Goal: Task Accomplishment & Management: Manage account settings

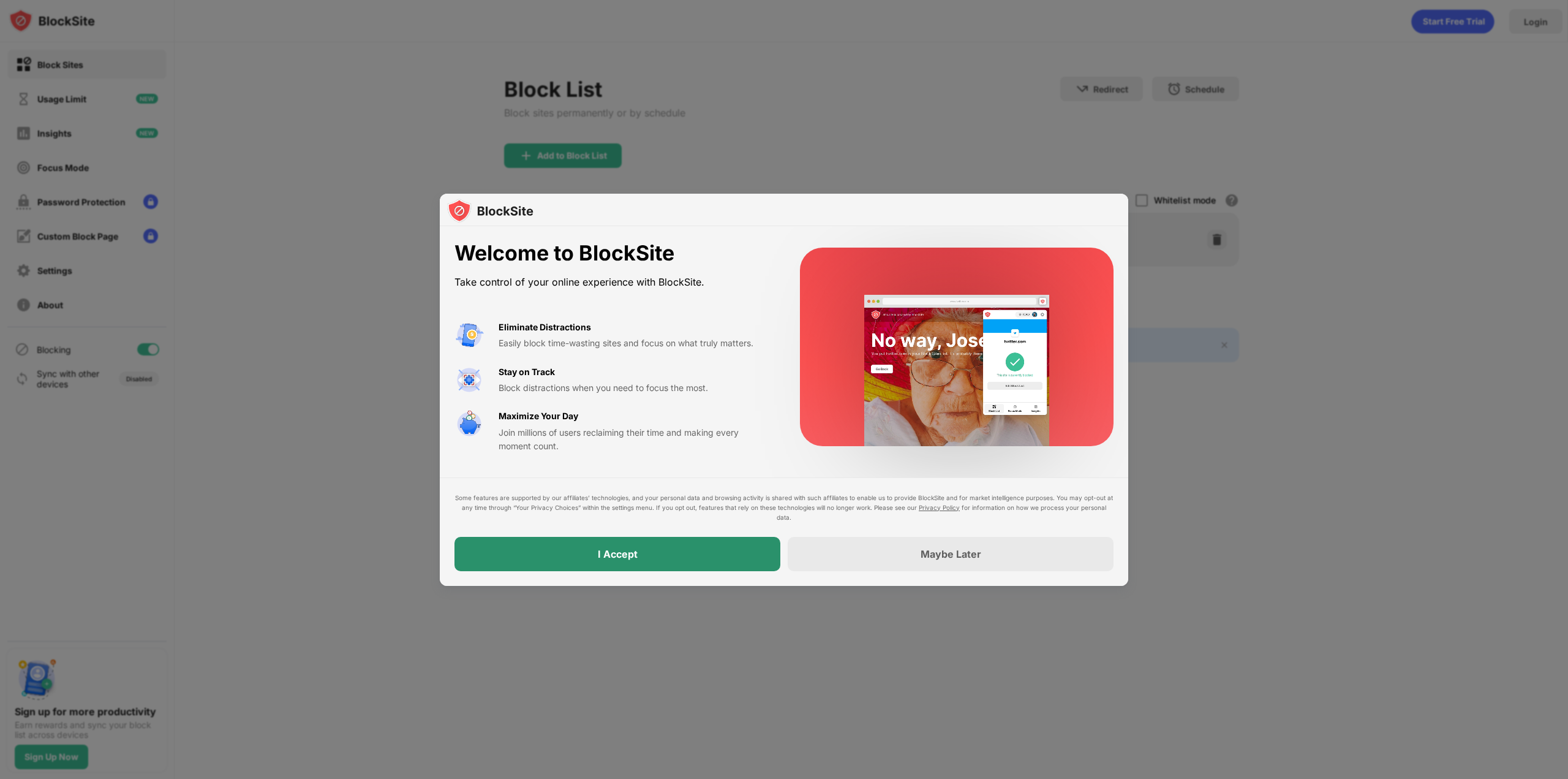
click at [682, 551] on div "I Accept" at bounding box center [617, 554] width 326 height 35
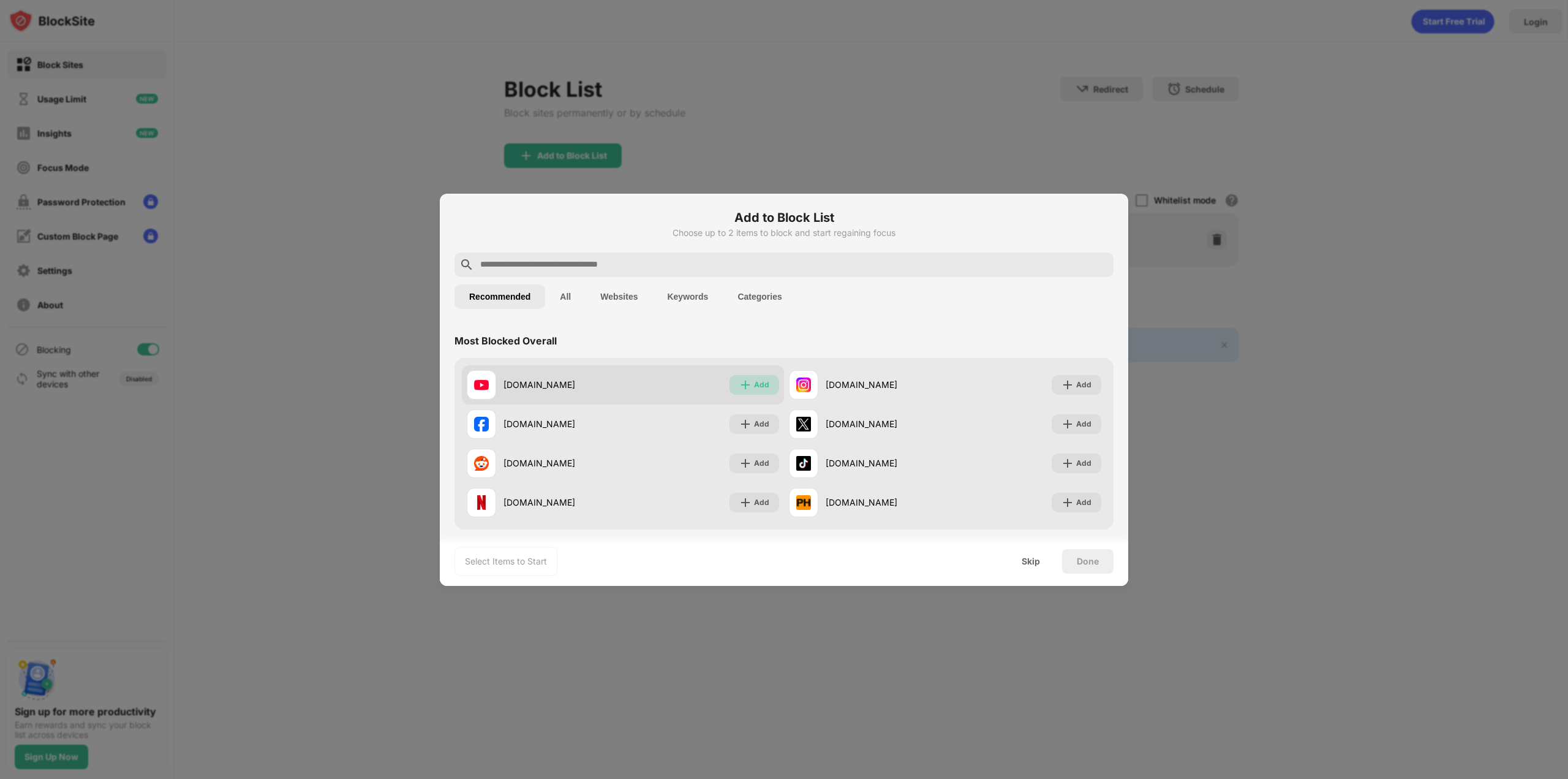
click at [762, 385] on div "Add" at bounding box center [762, 384] width 15 height 12
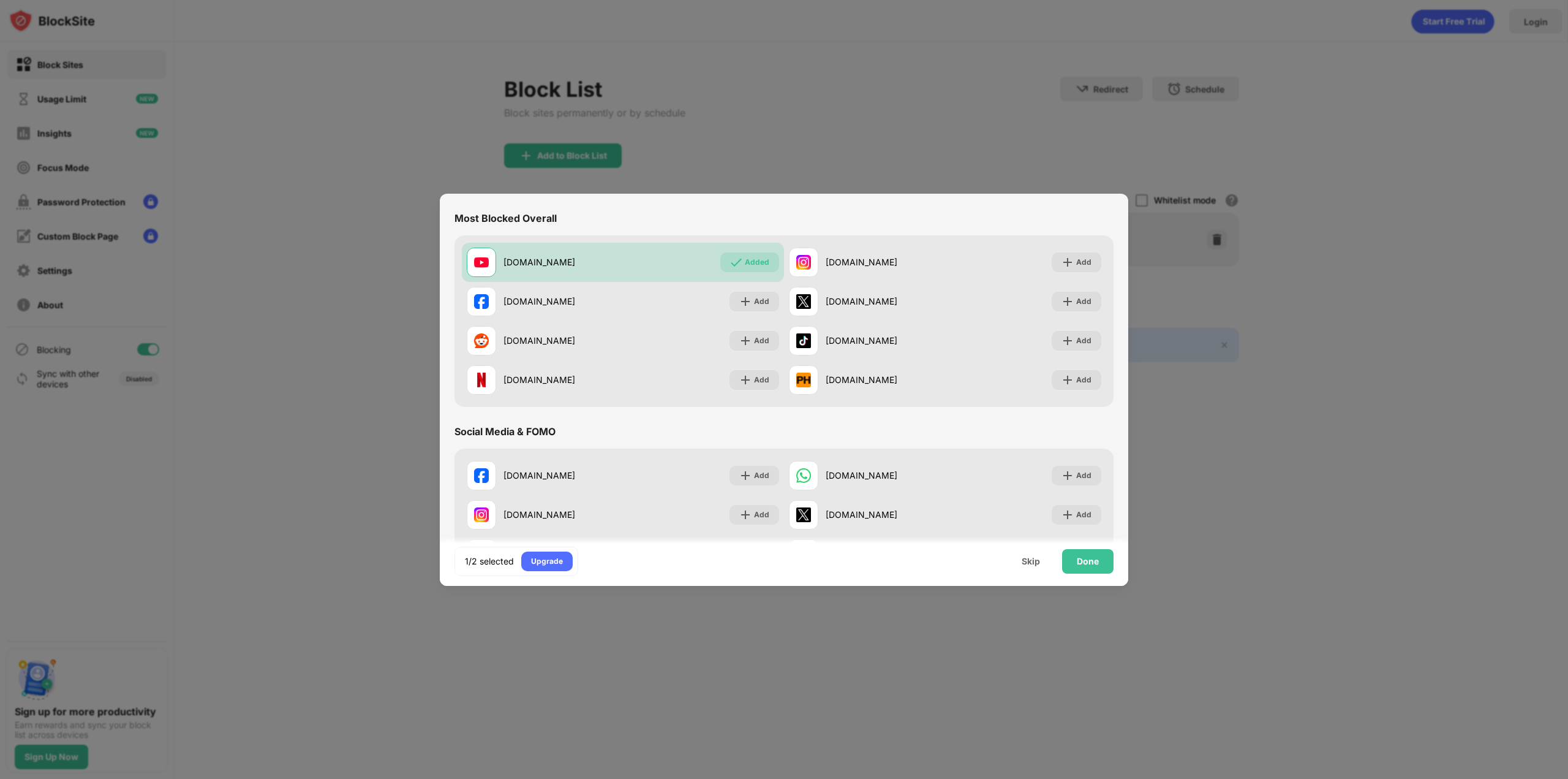
scroll to position [61, 0]
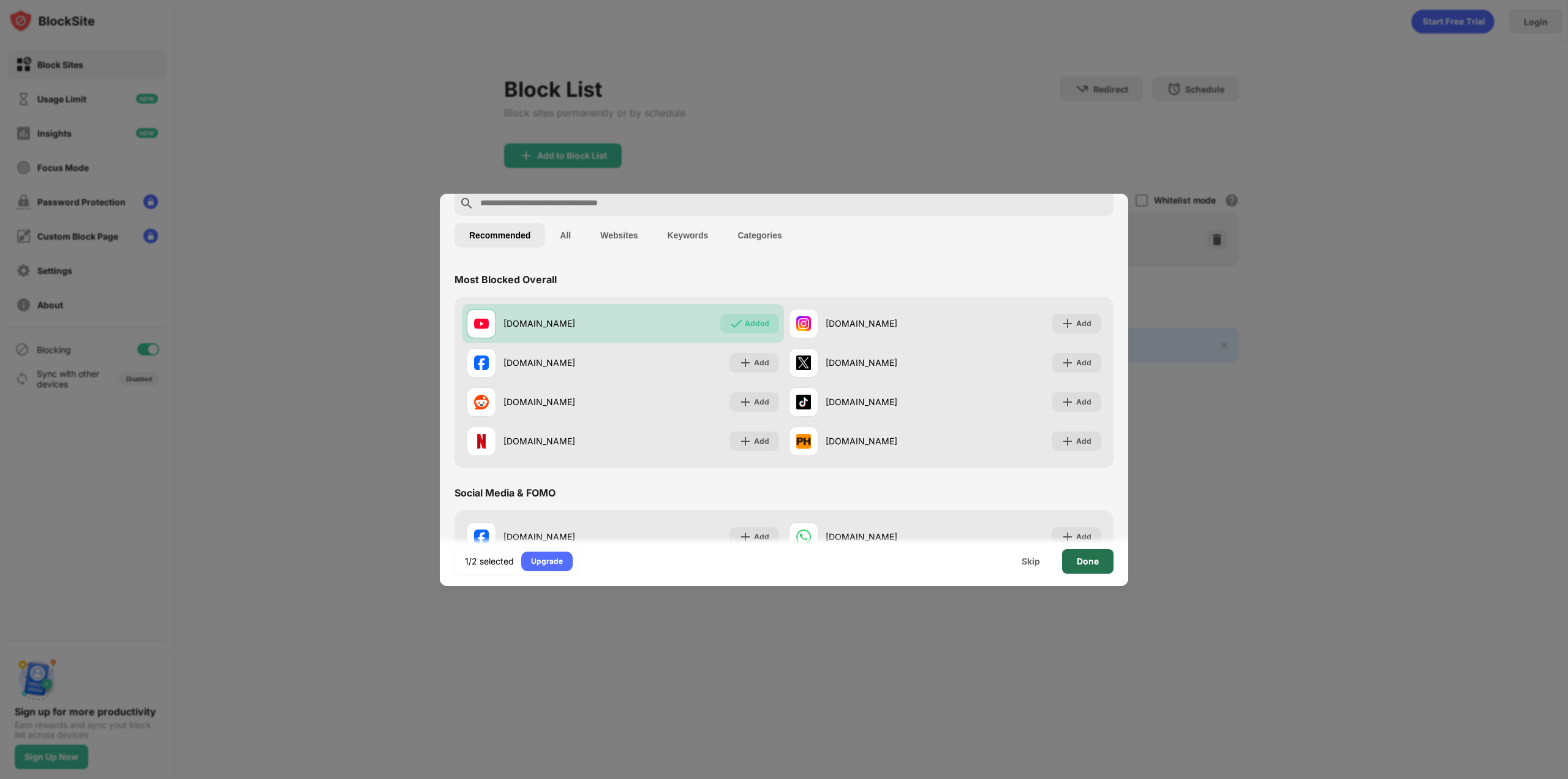
click at [1097, 566] on div "Done" at bounding box center [1088, 561] width 22 height 10
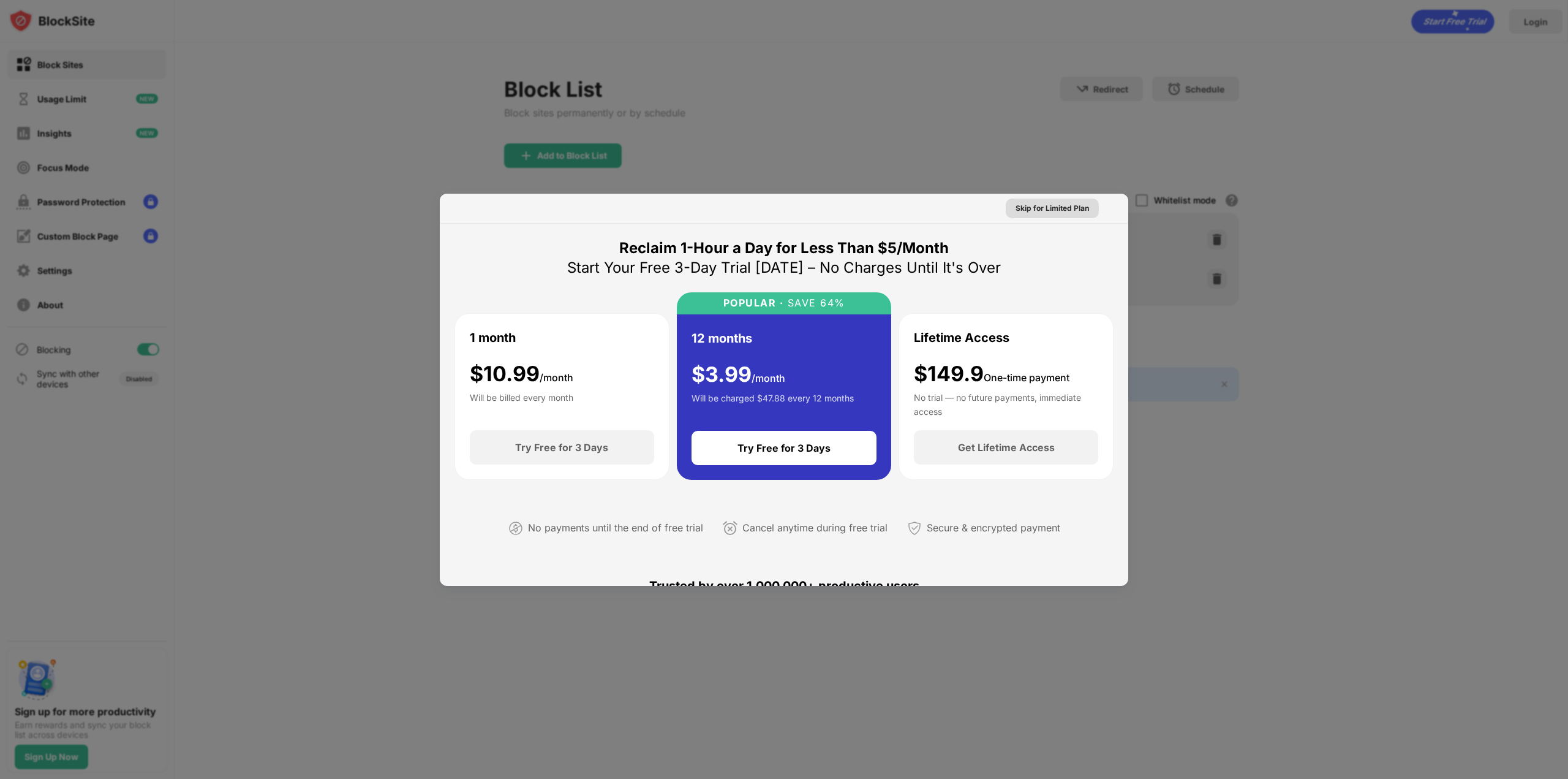
click at [1072, 210] on div "Skip for Limited Plan" at bounding box center [1052, 208] width 74 height 12
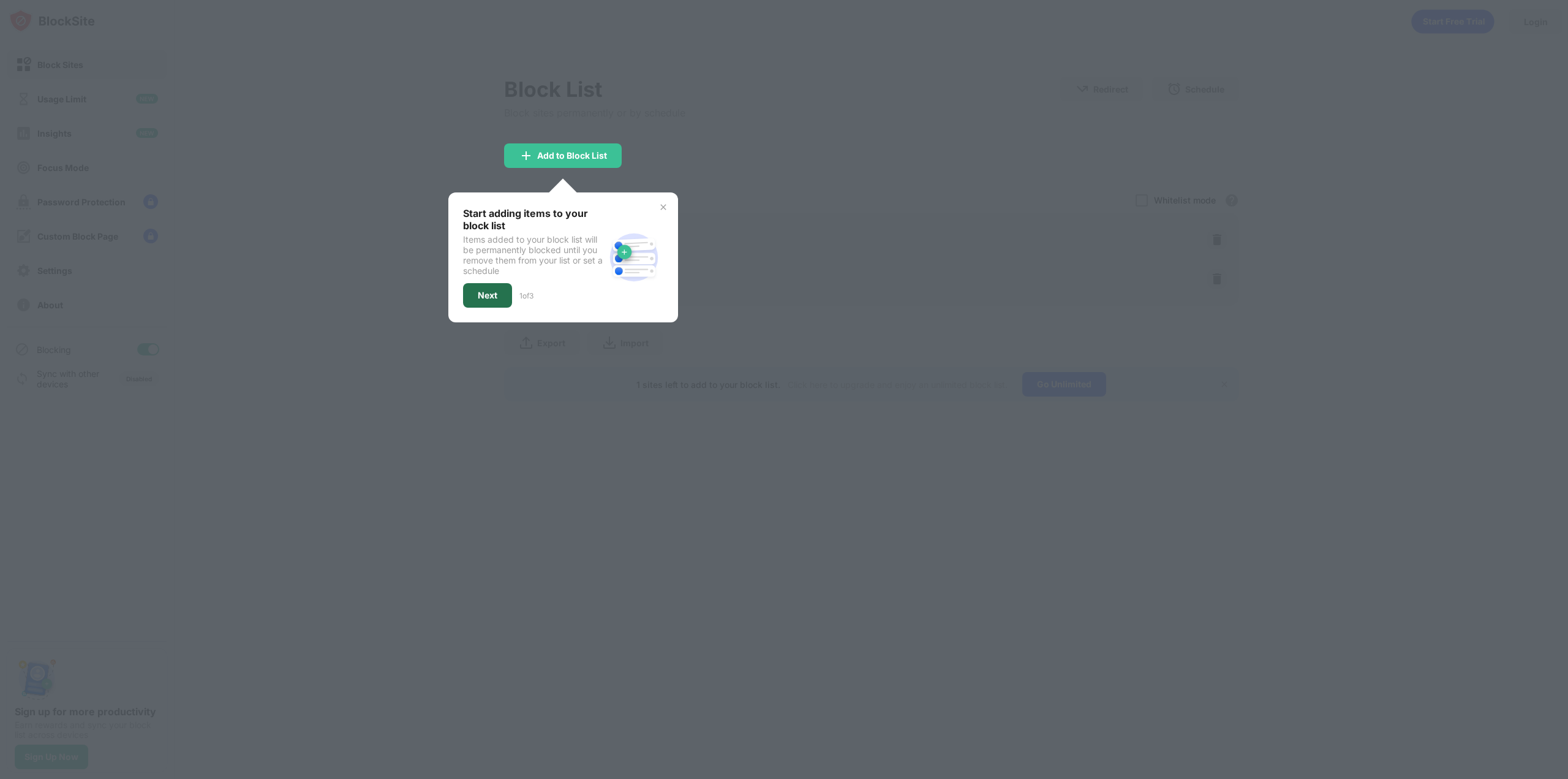
click at [498, 294] on div "Next" at bounding box center [488, 295] width 49 height 25
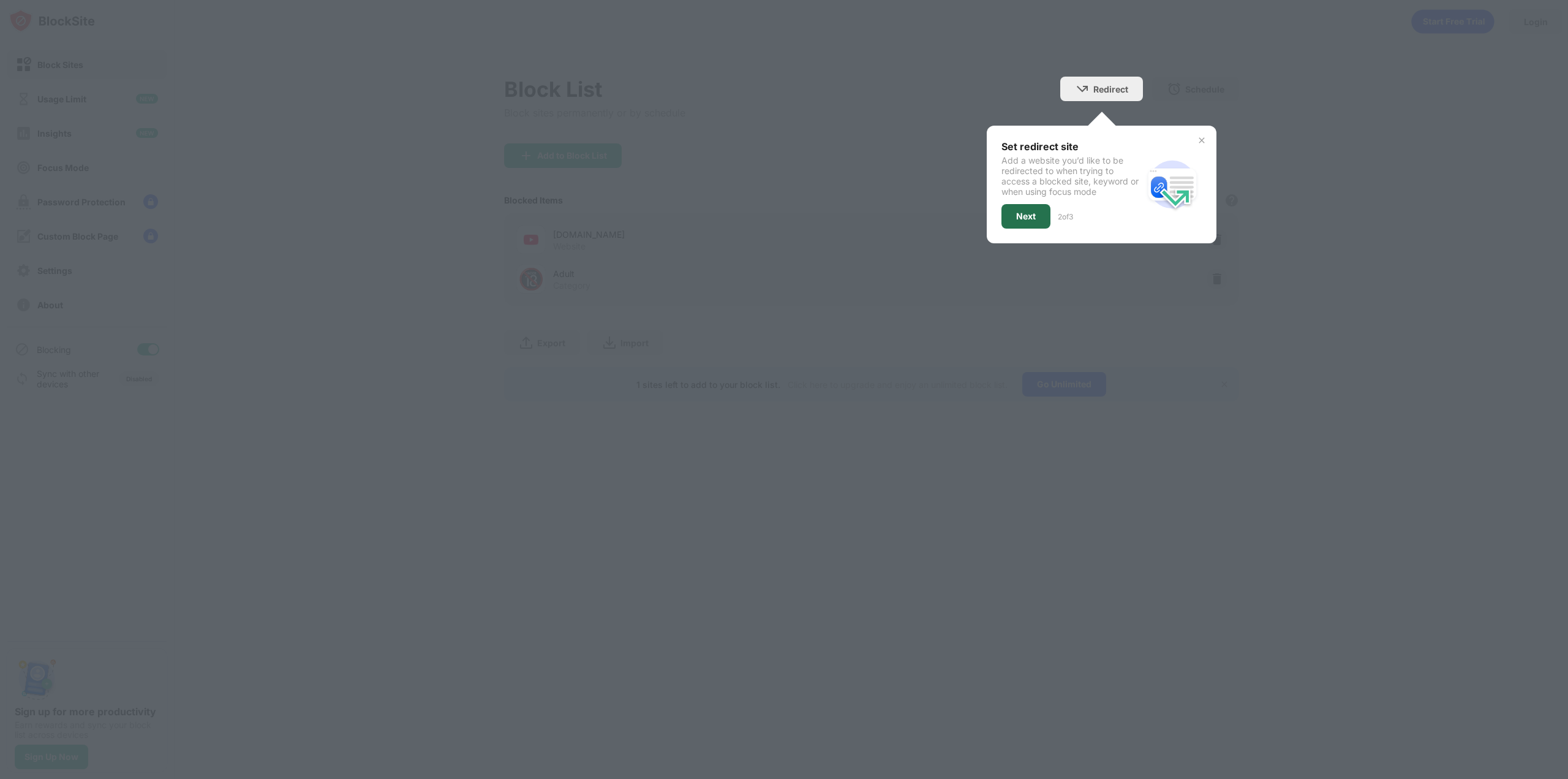
click at [1031, 216] on div "Next" at bounding box center [1026, 216] width 19 height 10
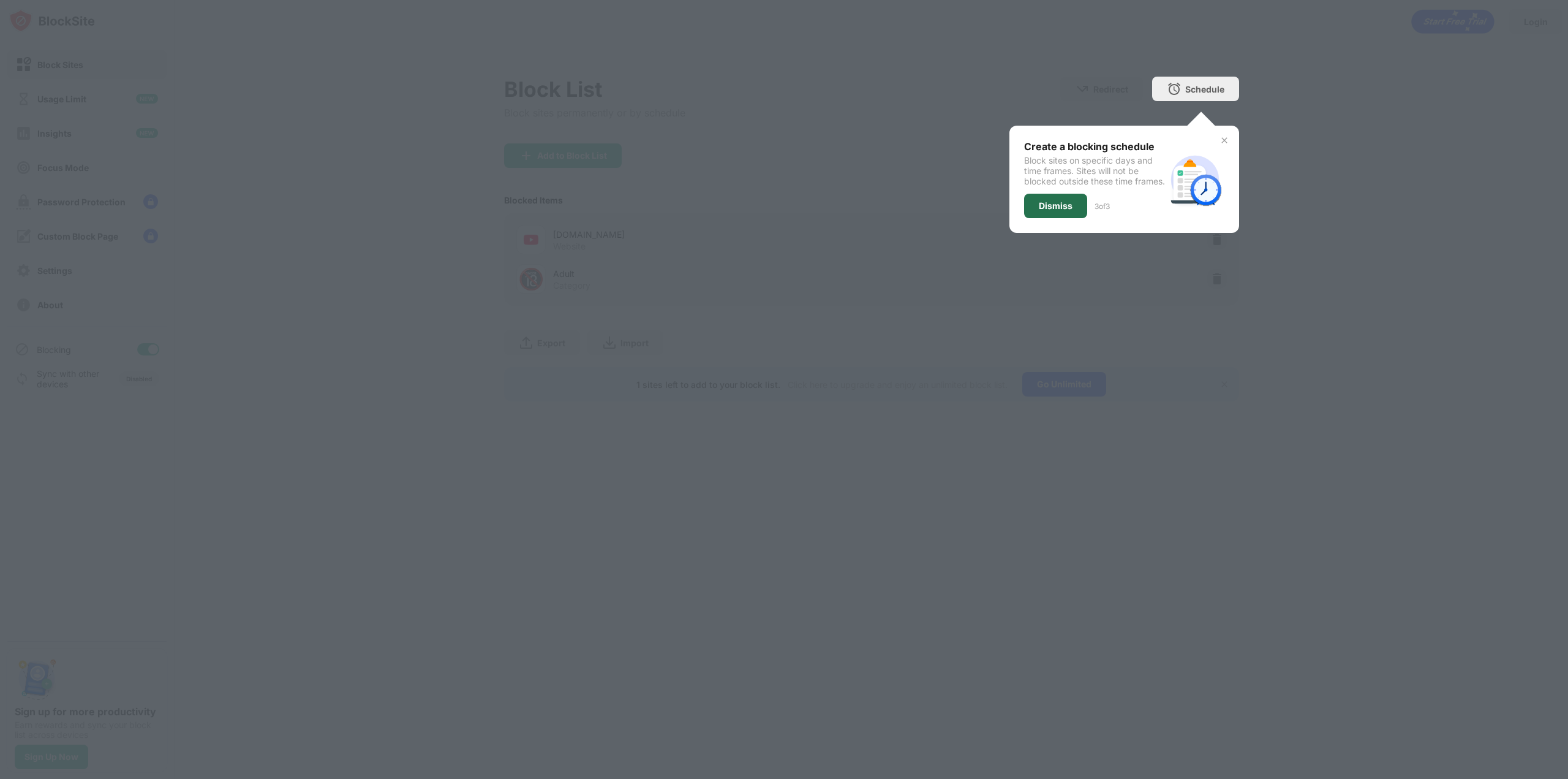
click at [1058, 211] on div "Dismiss" at bounding box center [1056, 206] width 34 height 10
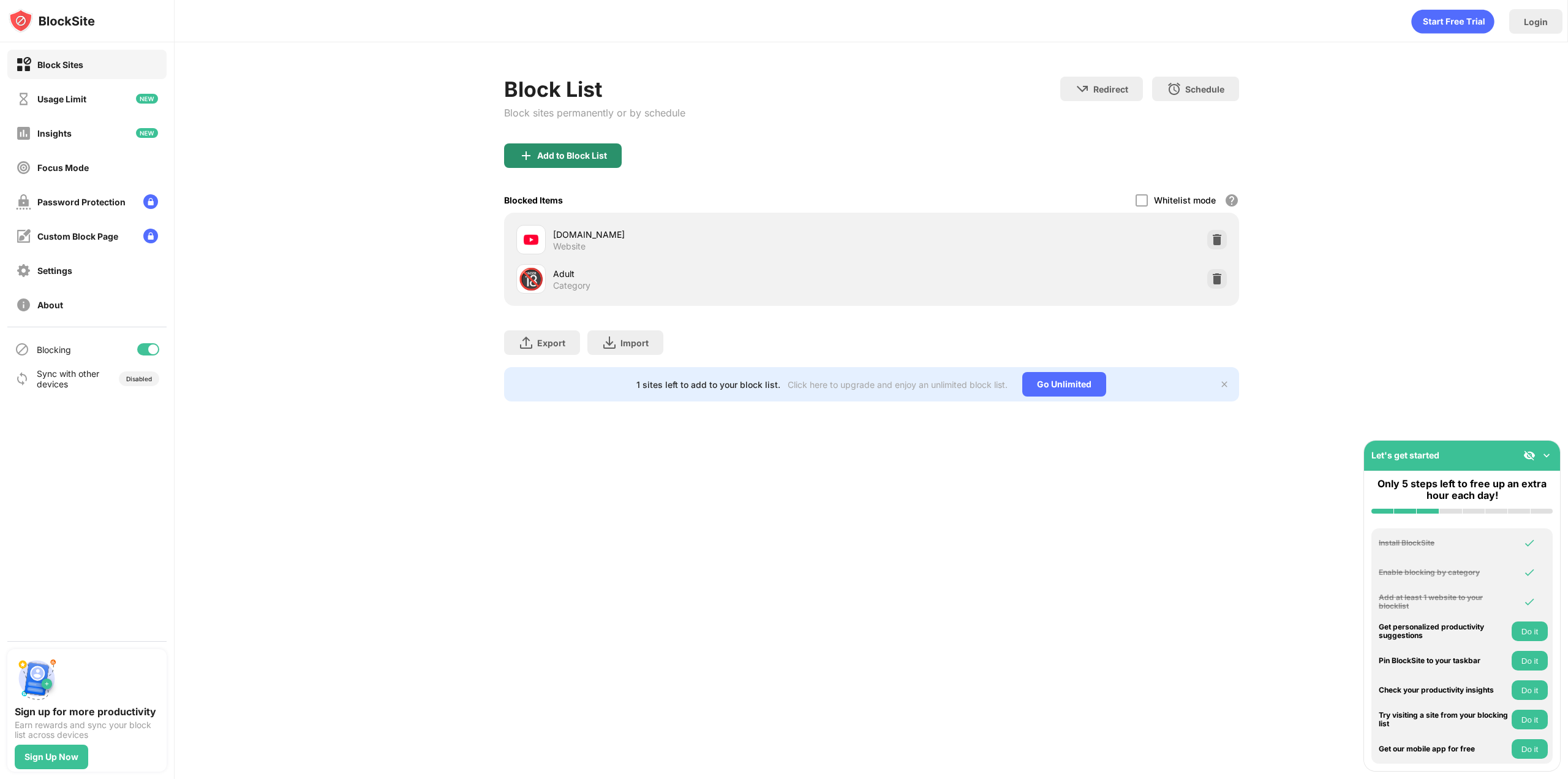
click at [593, 162] on div "Add to Block List" at bounding box center [562, 155] width 118 height 25
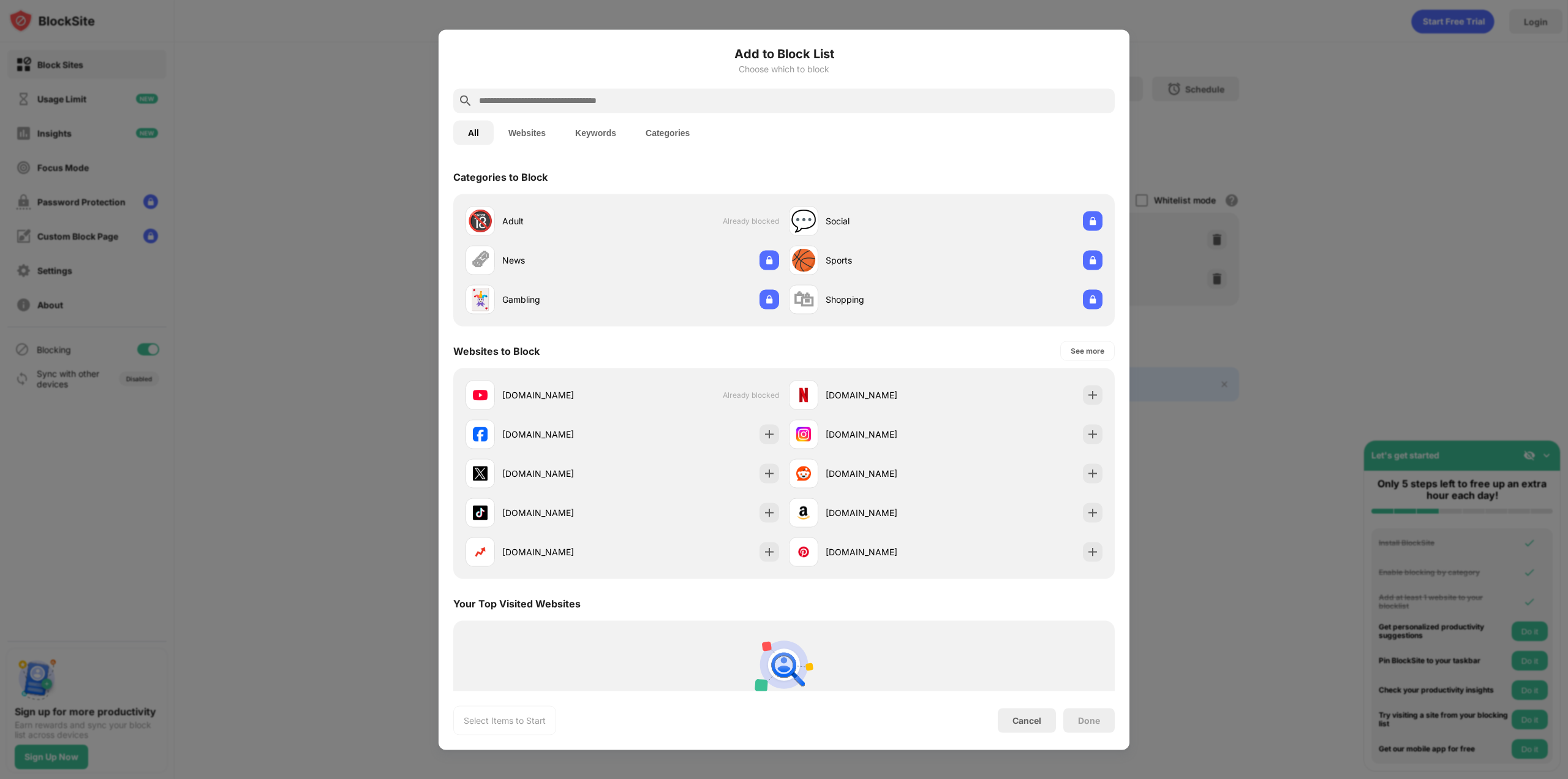
click at [565, 101] on input "text" at bounding box center [794, 100] width 632 height 14
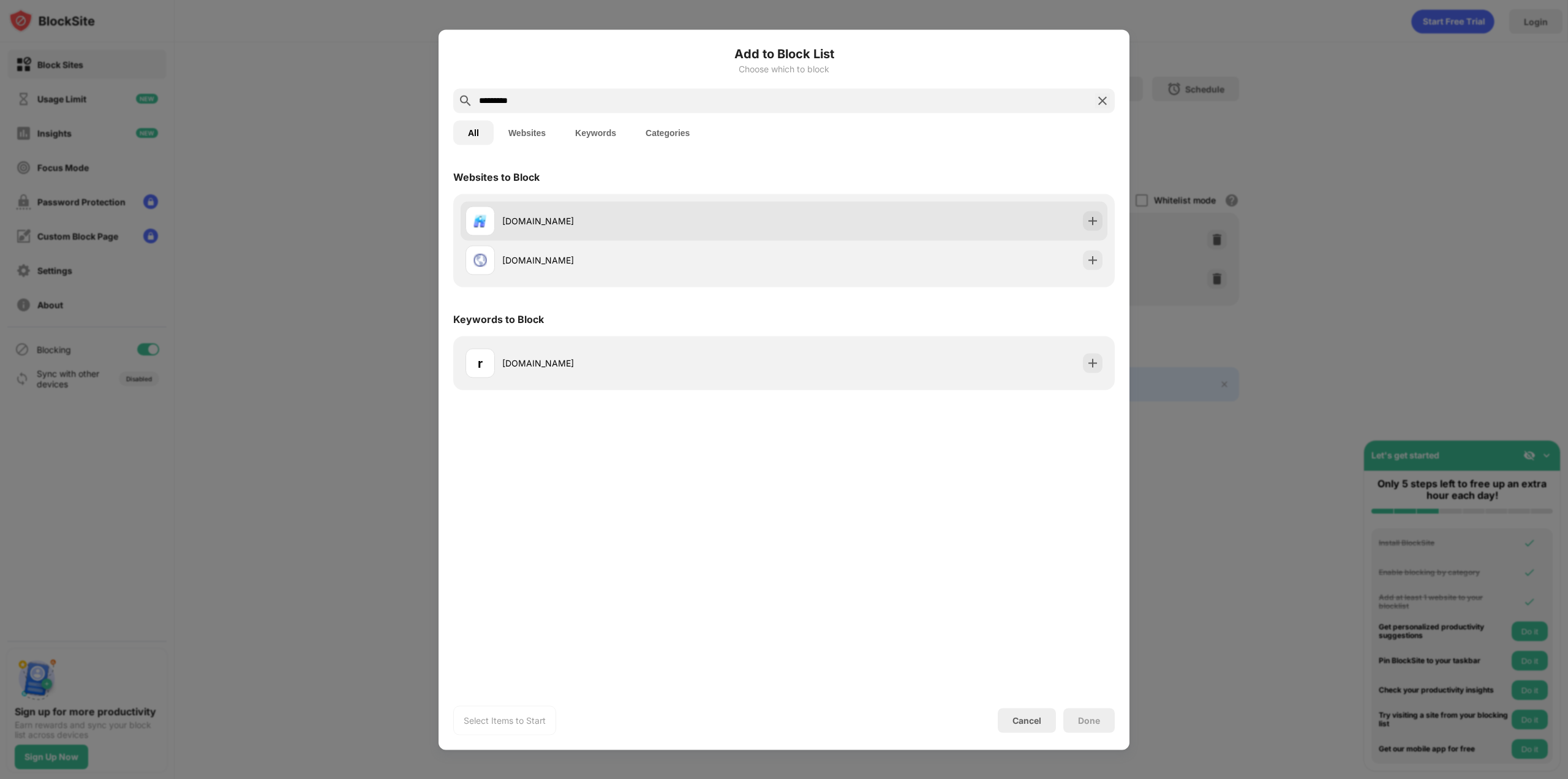
type input "*********"
click at [598, 220] on div "[DOMAIN_NAME]" at bounding box center [643, 221] width 282 height 13
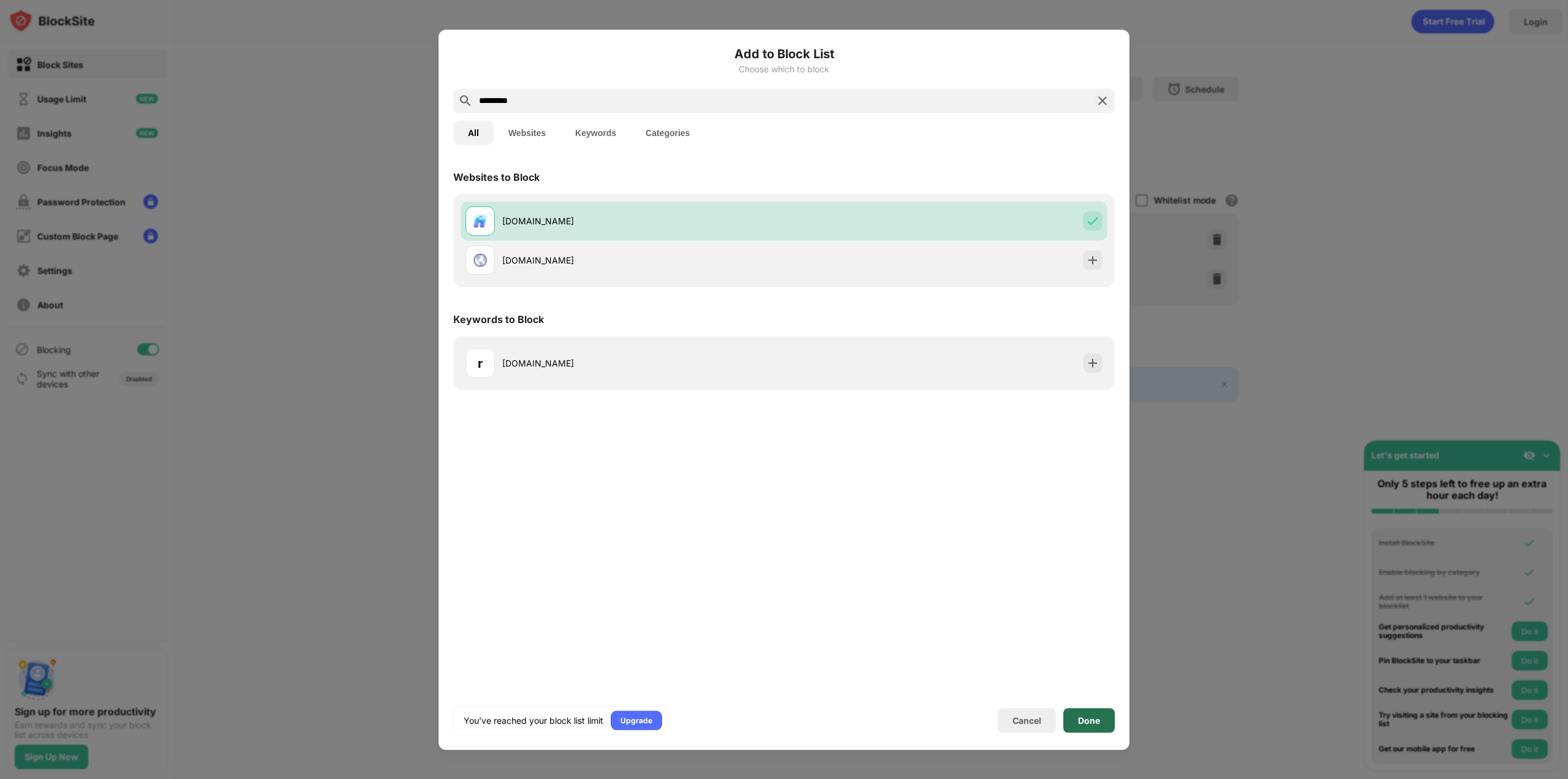
click at [1082, 717] on div "Done" at bounding box center [1089, 721] width 22 height 10
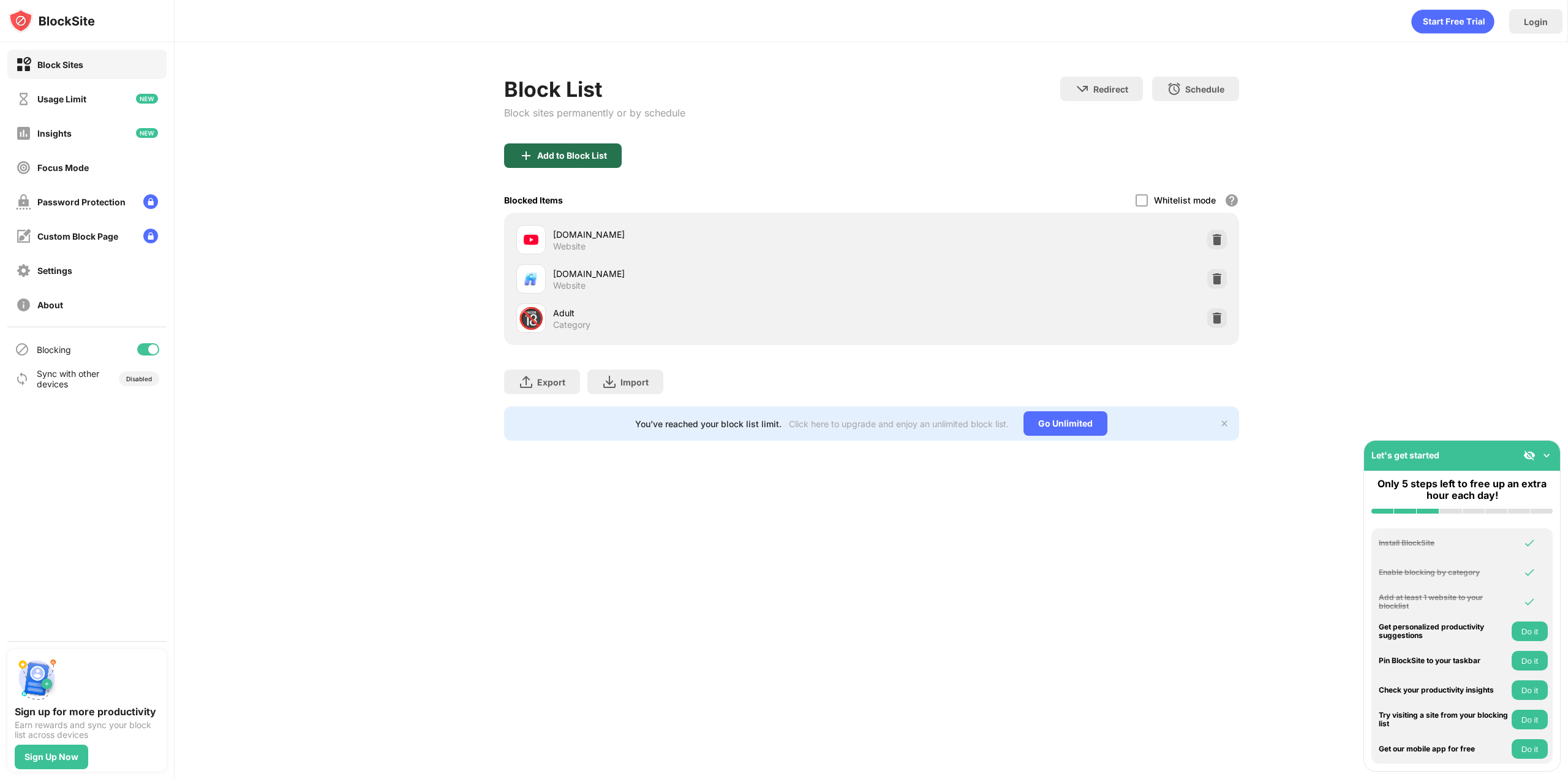
click at [571, 148] on div "Add to Block List" at bounding box center [562, 155] width 118 height 25
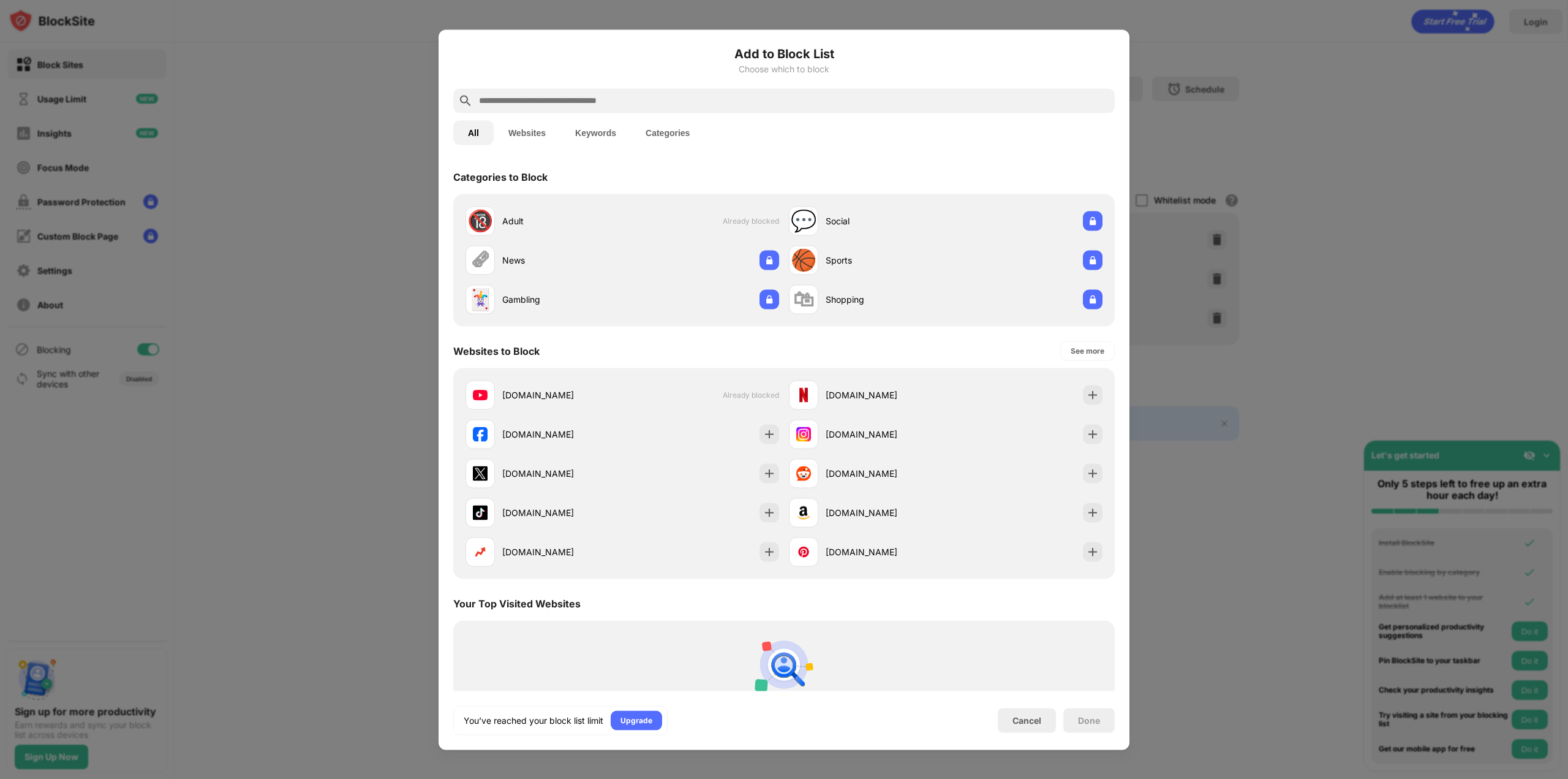
click at [641, 99] on input "text" at bounding box center [794, 100] width 632 height 14
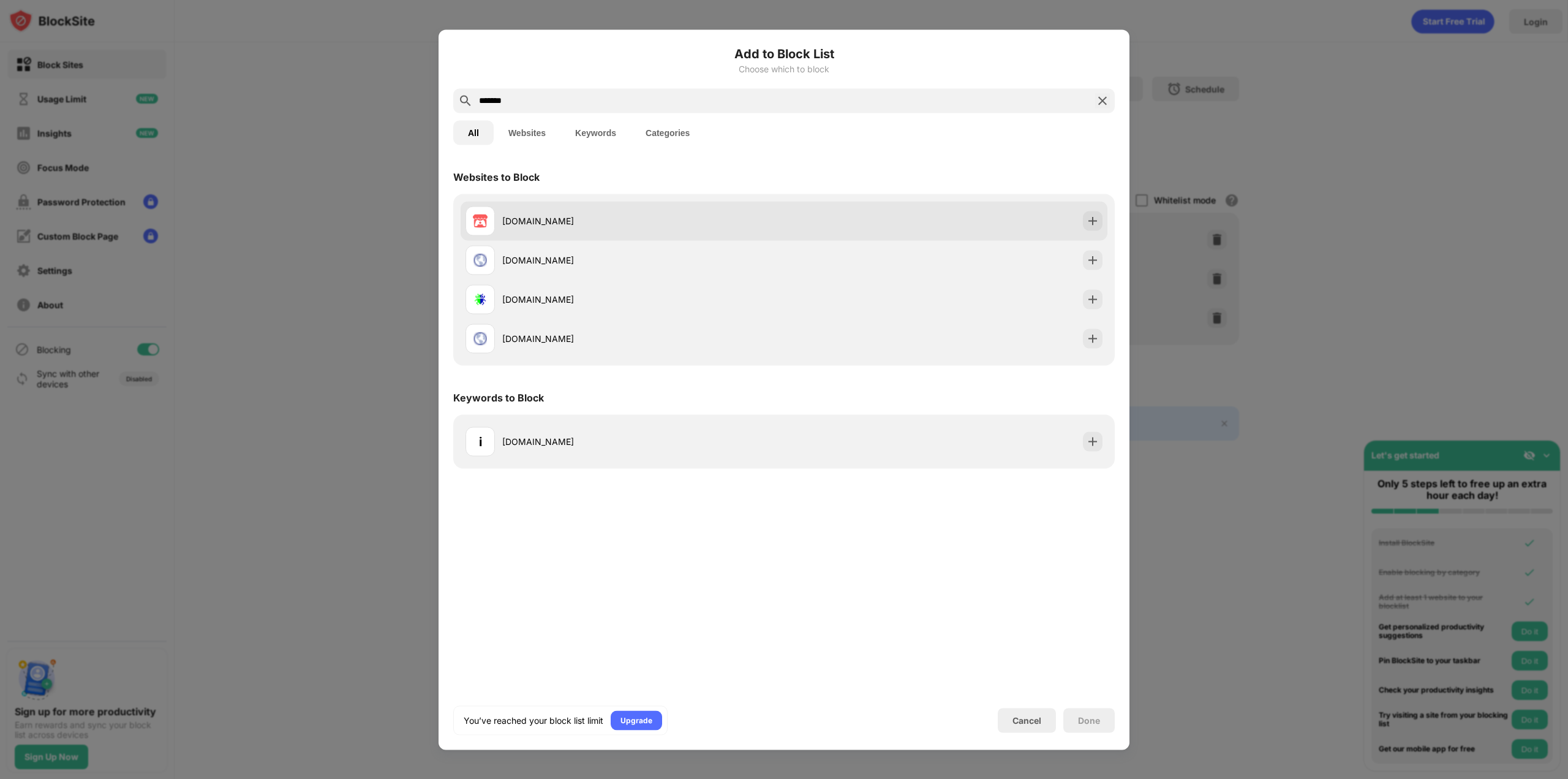
type input "*******"
click at [586, 221] on div "[DOMAIN_NAME]" at bounding box center [643, 221] width 282 height 13
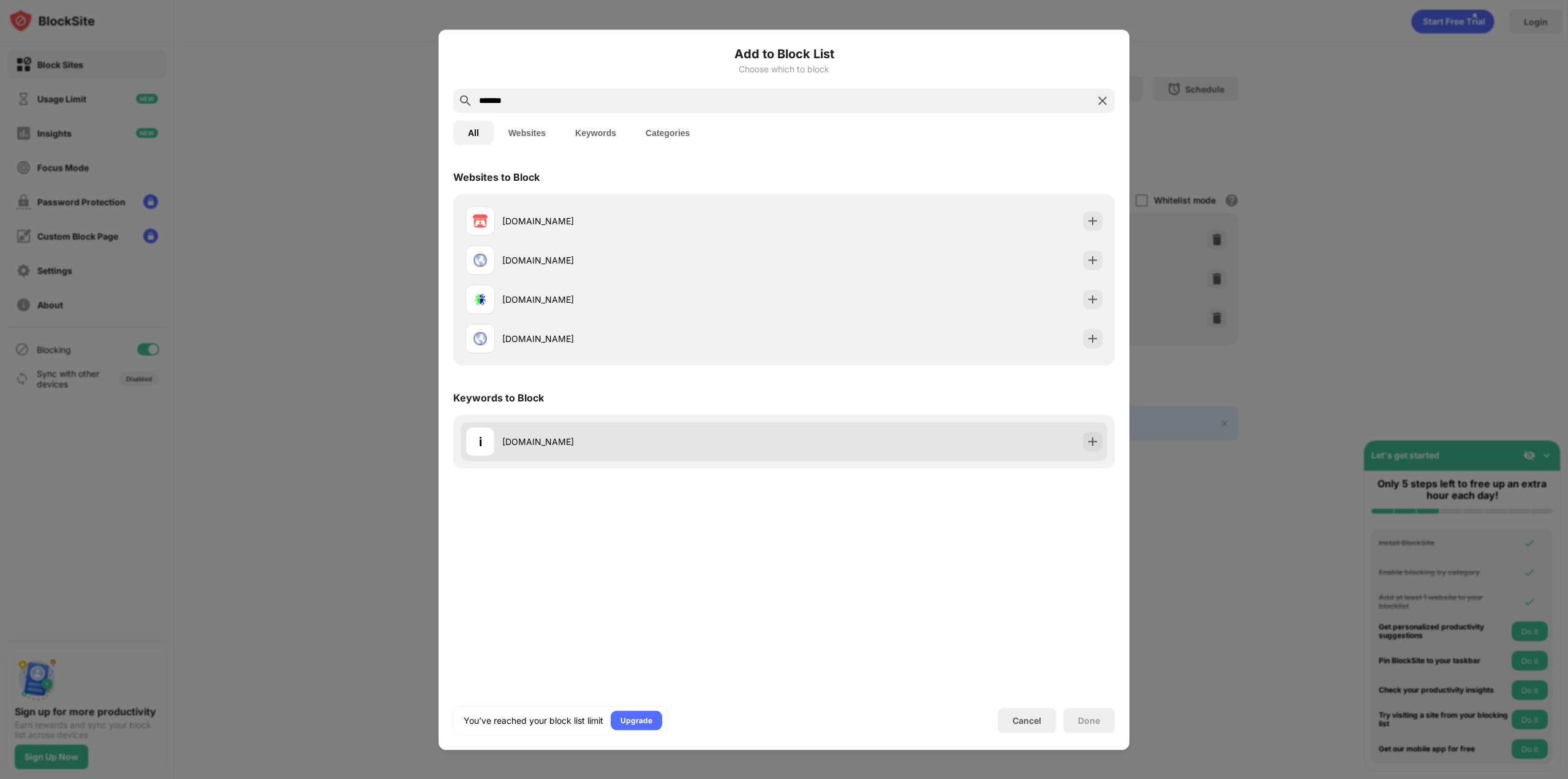
click at [598, 440] on div "[DOMAIN_NAME]" at bounding box center [643, 441] width 282 height 13
click at [1092, 440] on img at bounding box center [1092, 441] width 12 height 12
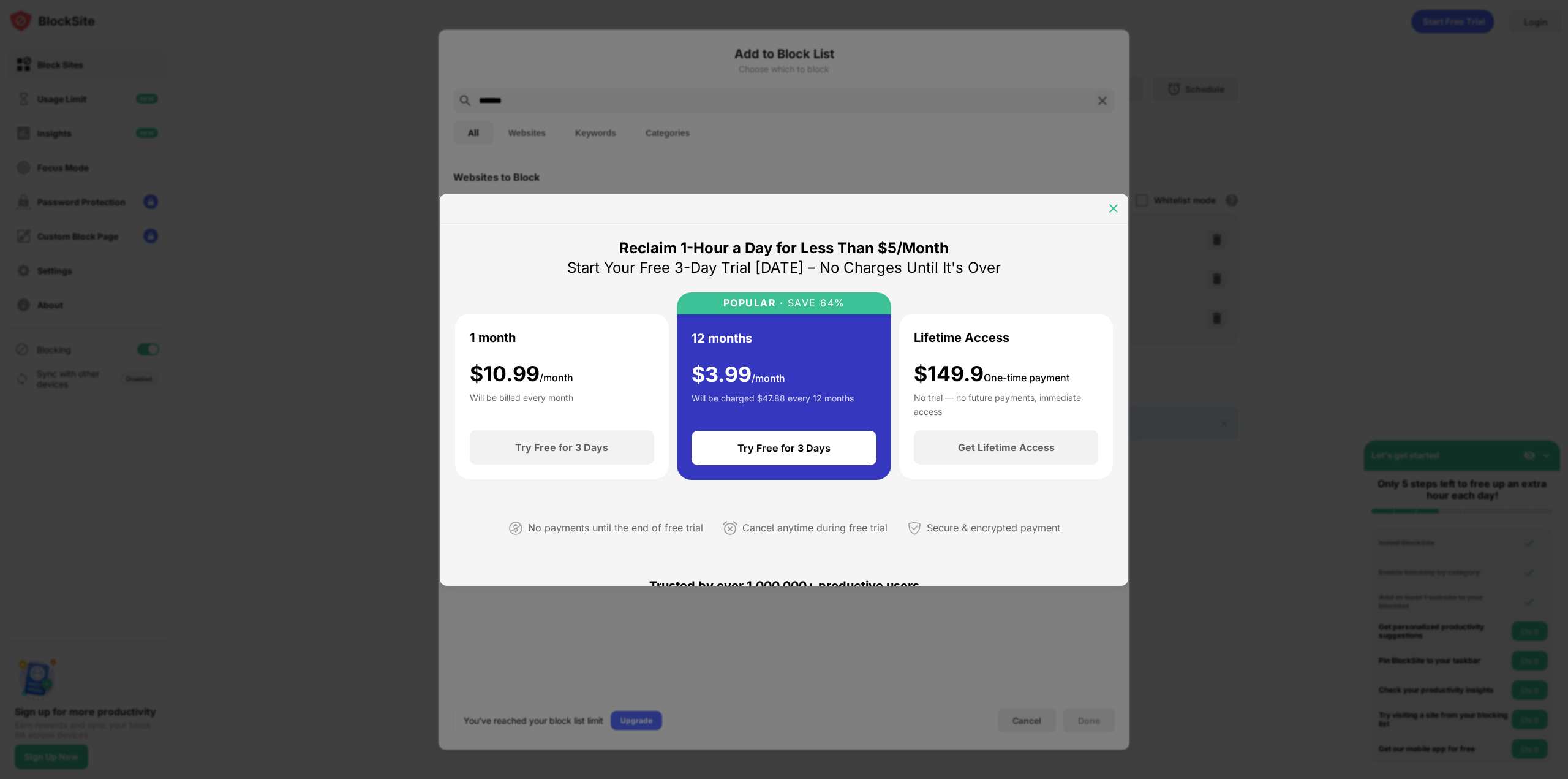
click at [1114, 211] on img at bounding box center [1113, 208] width 12 height 12
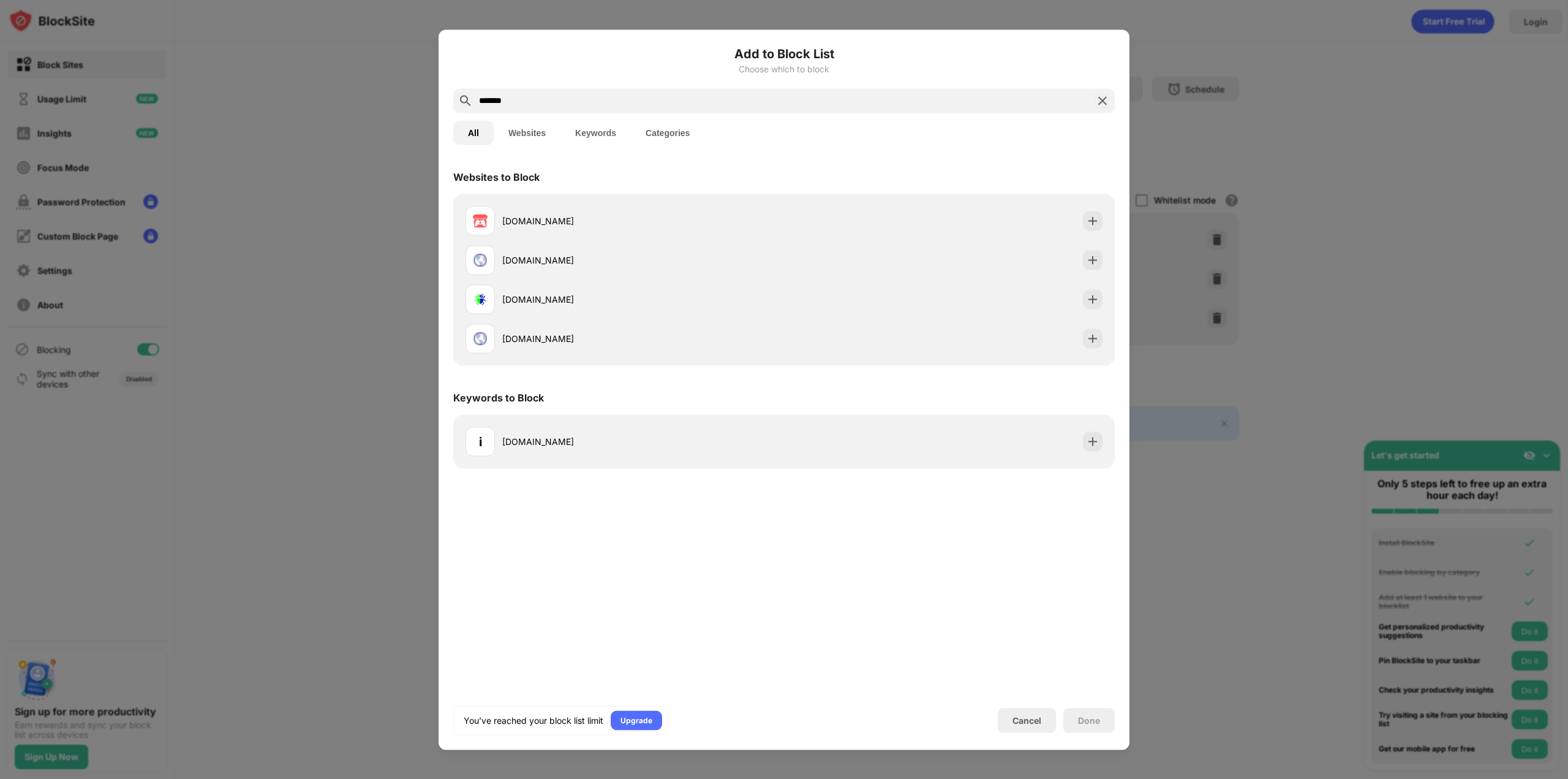
click at [1107, 101] on img at bounding box center [1102, 100] width 14 height 14
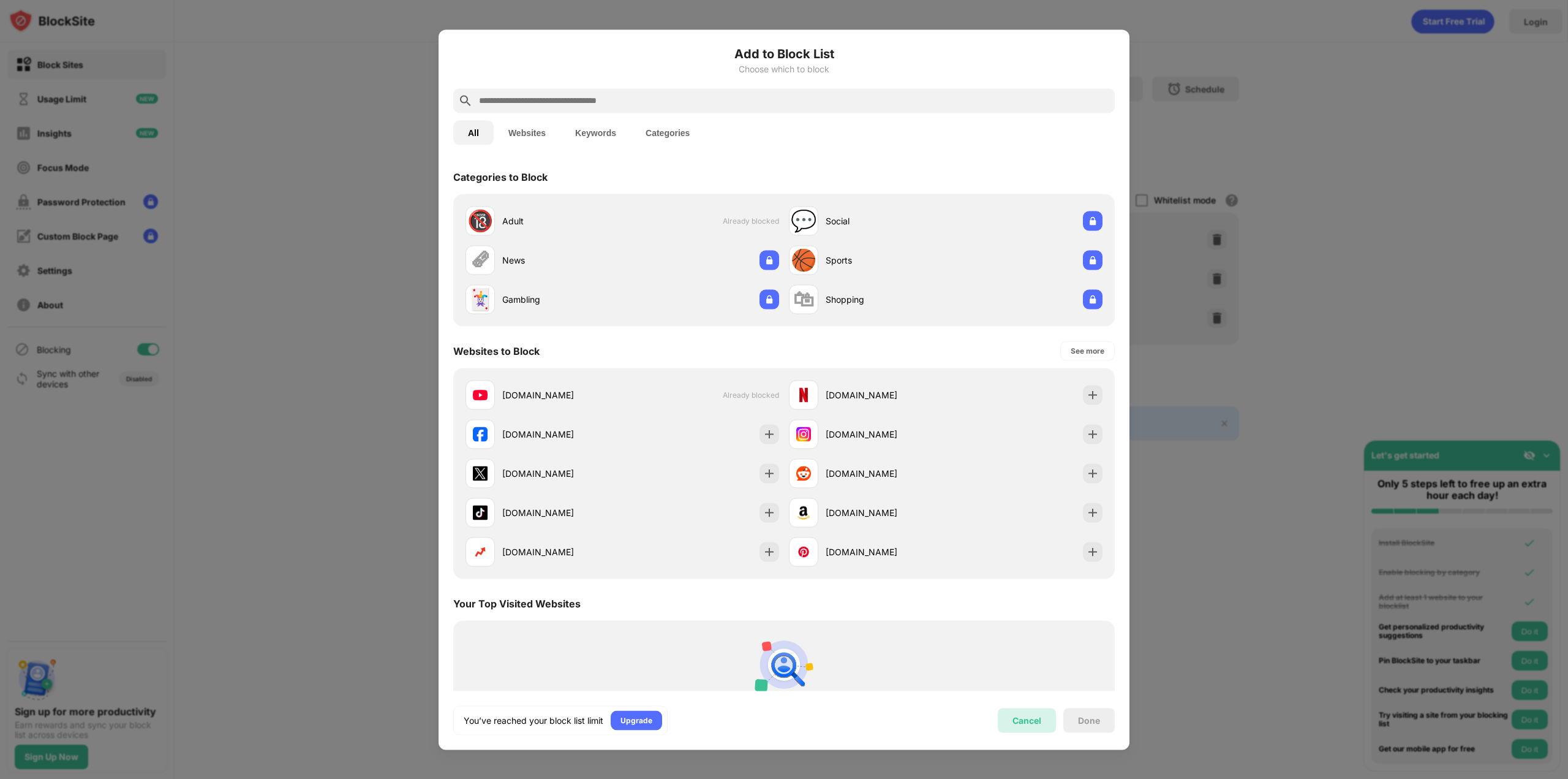
click at [1037, 721] on div "Cancel" at bounding box center [1027, 721] width 29 height 11
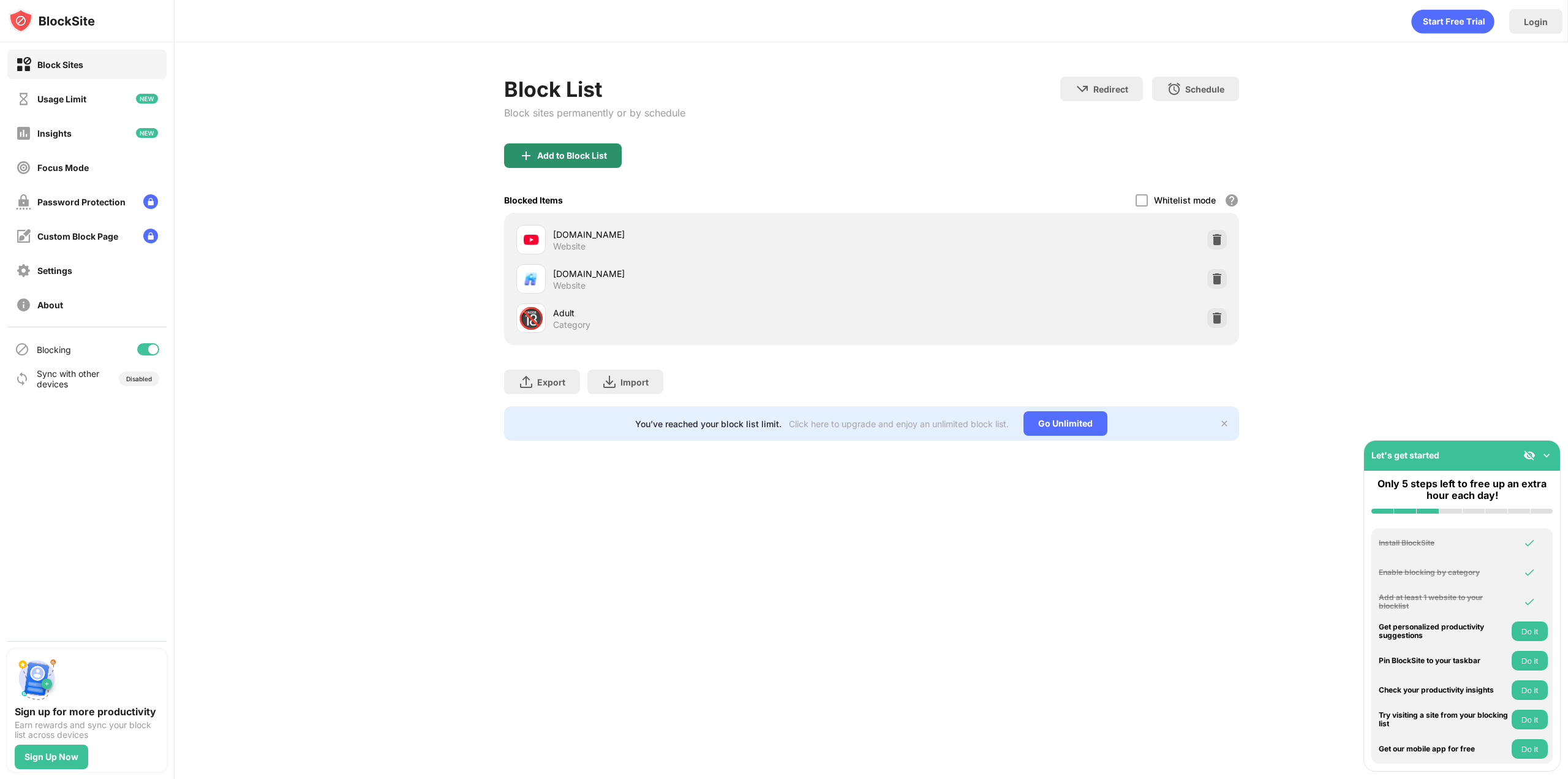
click at [576, 158] on div "Add to Block List" at bounding box center [572, 156] width 70 height 10
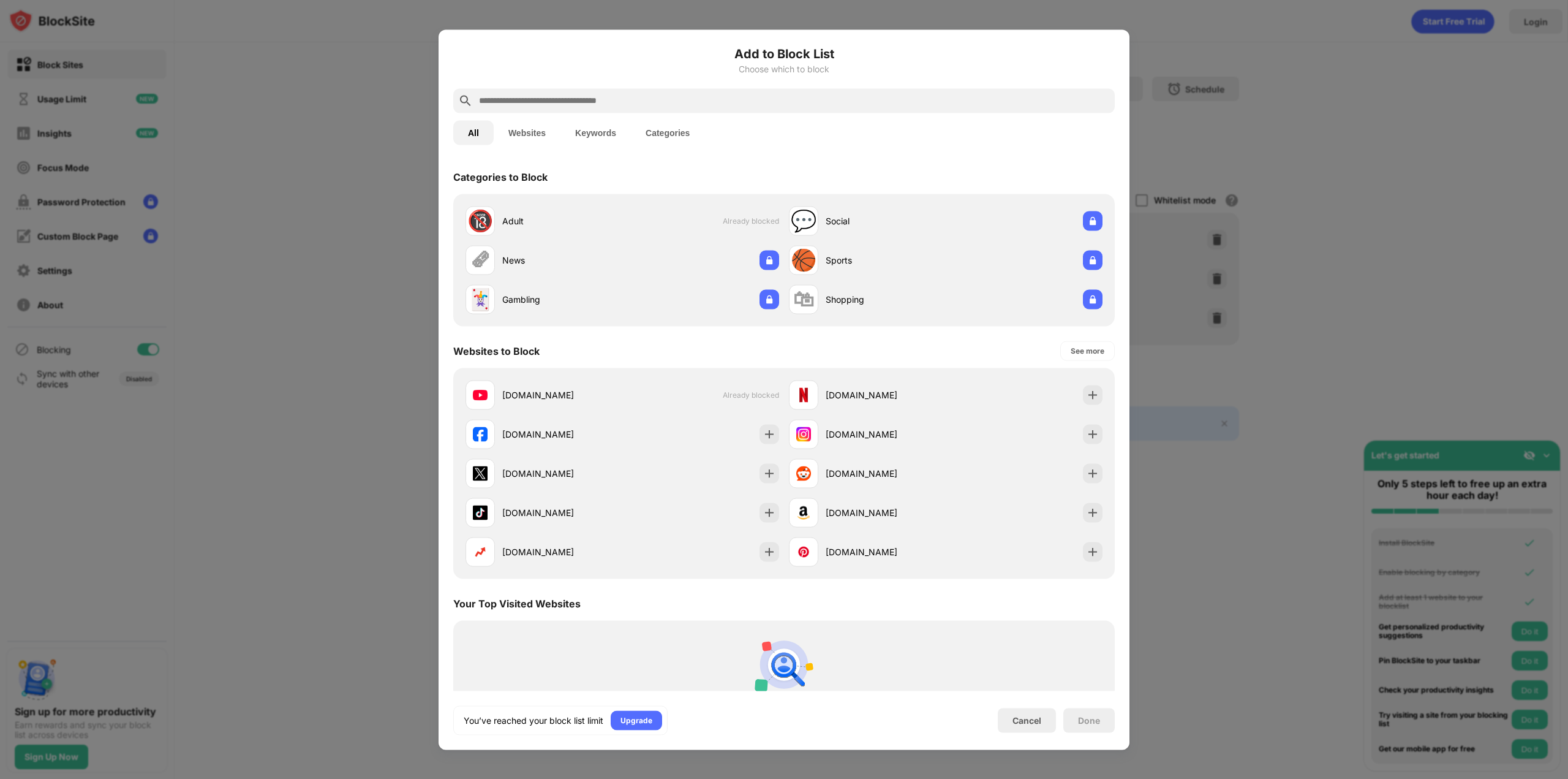
click at [611, 109] on div at bounding box center [784, 100] width 662 height 25
click at [592, 110] on div at bounding box center [784, 100] width 662 height 25
click at [584, 96] on input "text" at bounding box center [794, 100] width 632 height 14
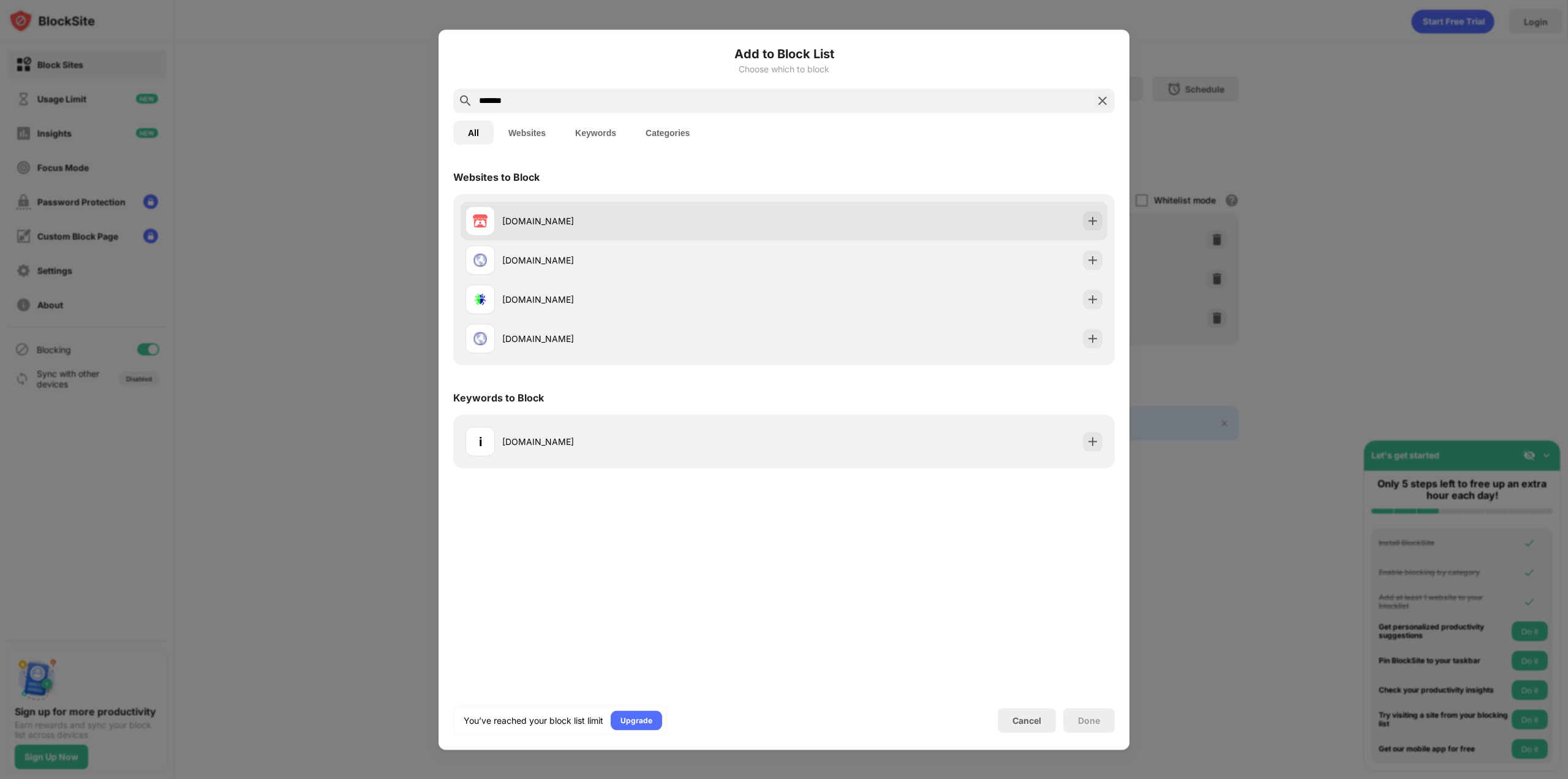
type input "*******"
click at [538, 223] on div "[DOMAIN_NAME]" at bounding box center [643, 221] width 282 height 13
click at [684, 224] on div "[DOMAIN_NAME]" at bounding box center [643, 221] width 282 height 13
click at [1009, 226] on div "[DOMAIN_NAME]" at bounding box center [784, 221] width 647 height 39
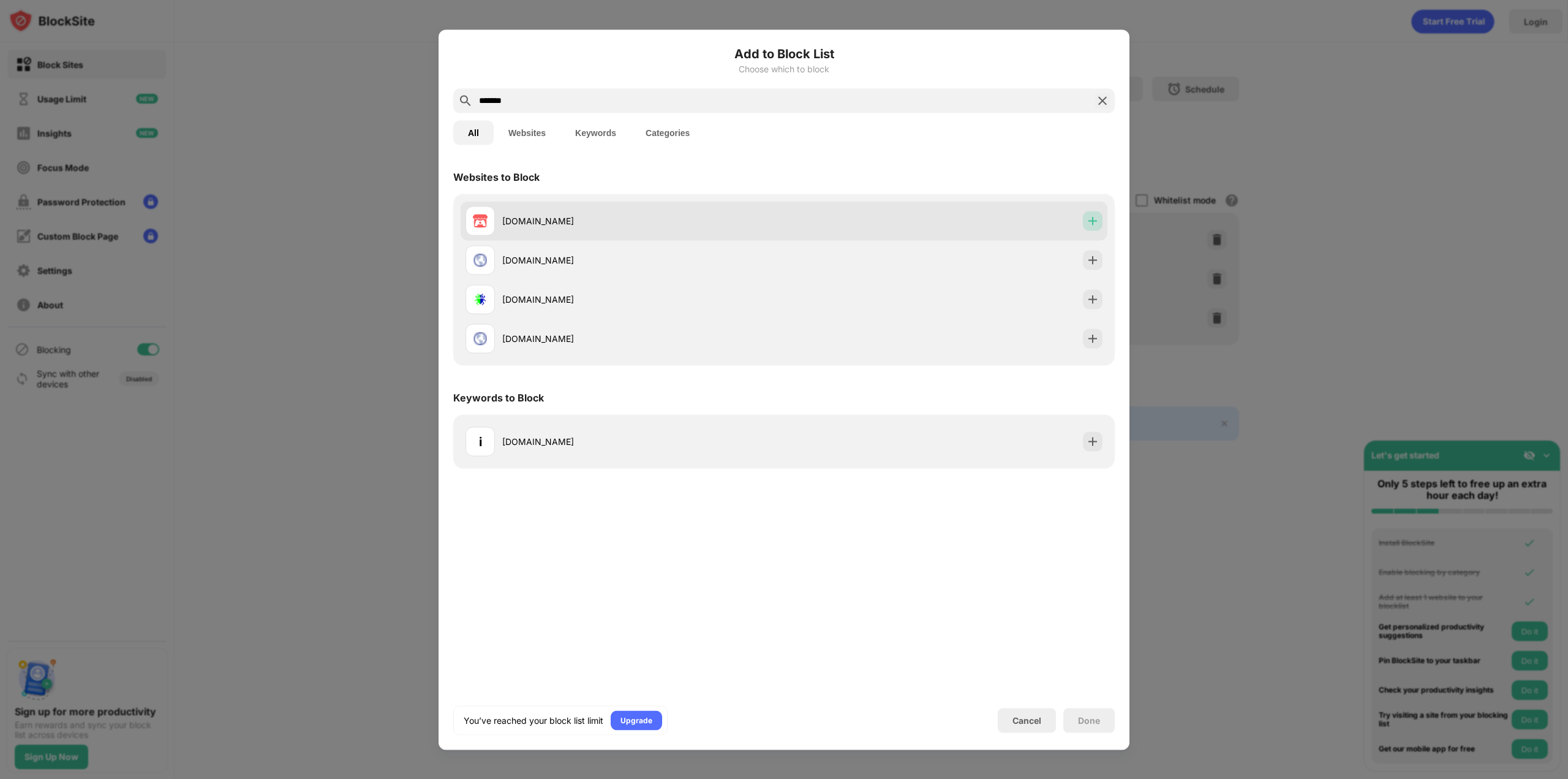
click at [1090, 222] on img at bounding box center [1092, 220] width 12 height 12
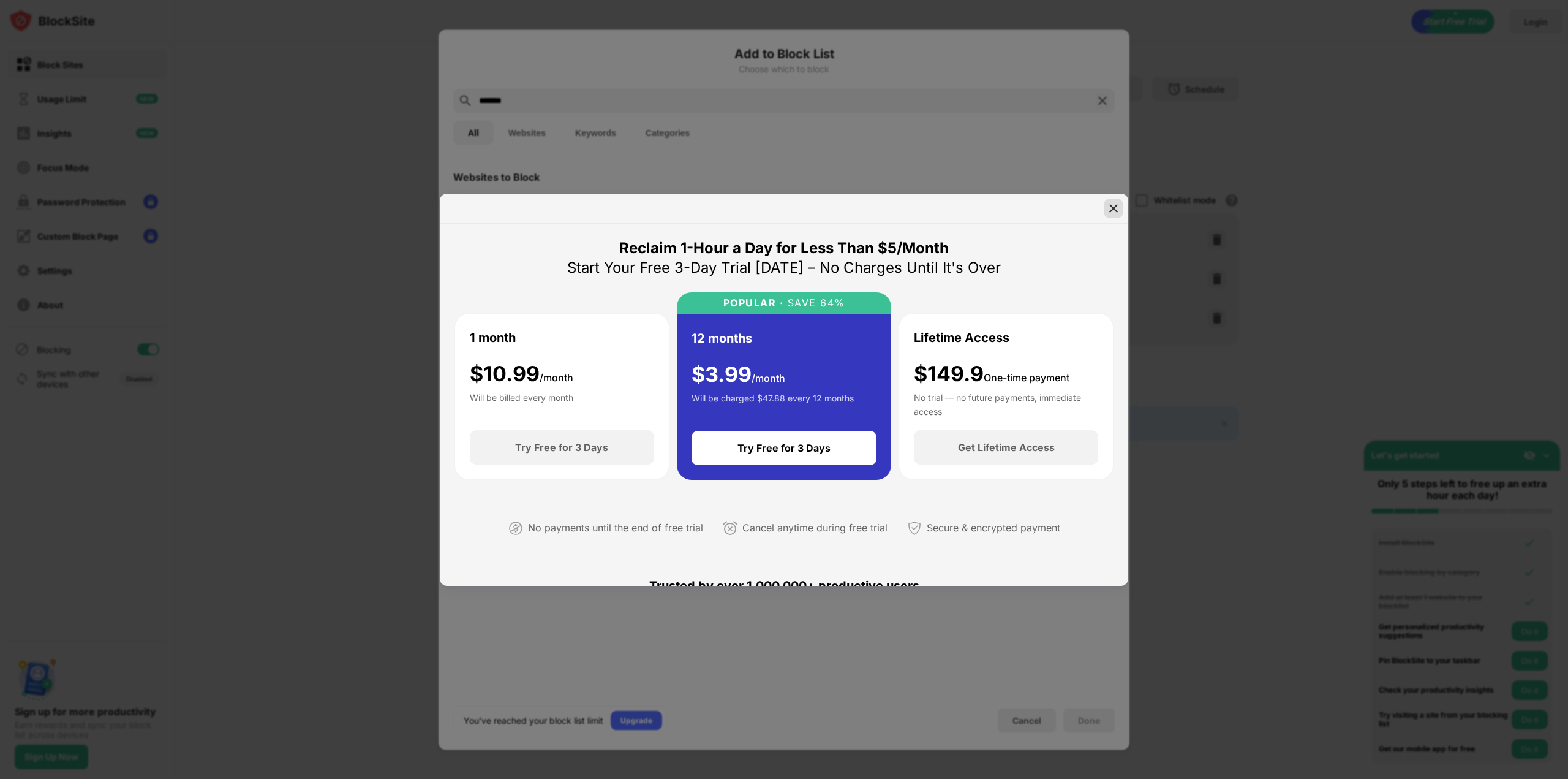
click at [1121, 203] on div at bounding box center [1114, 208] width 19 height 19
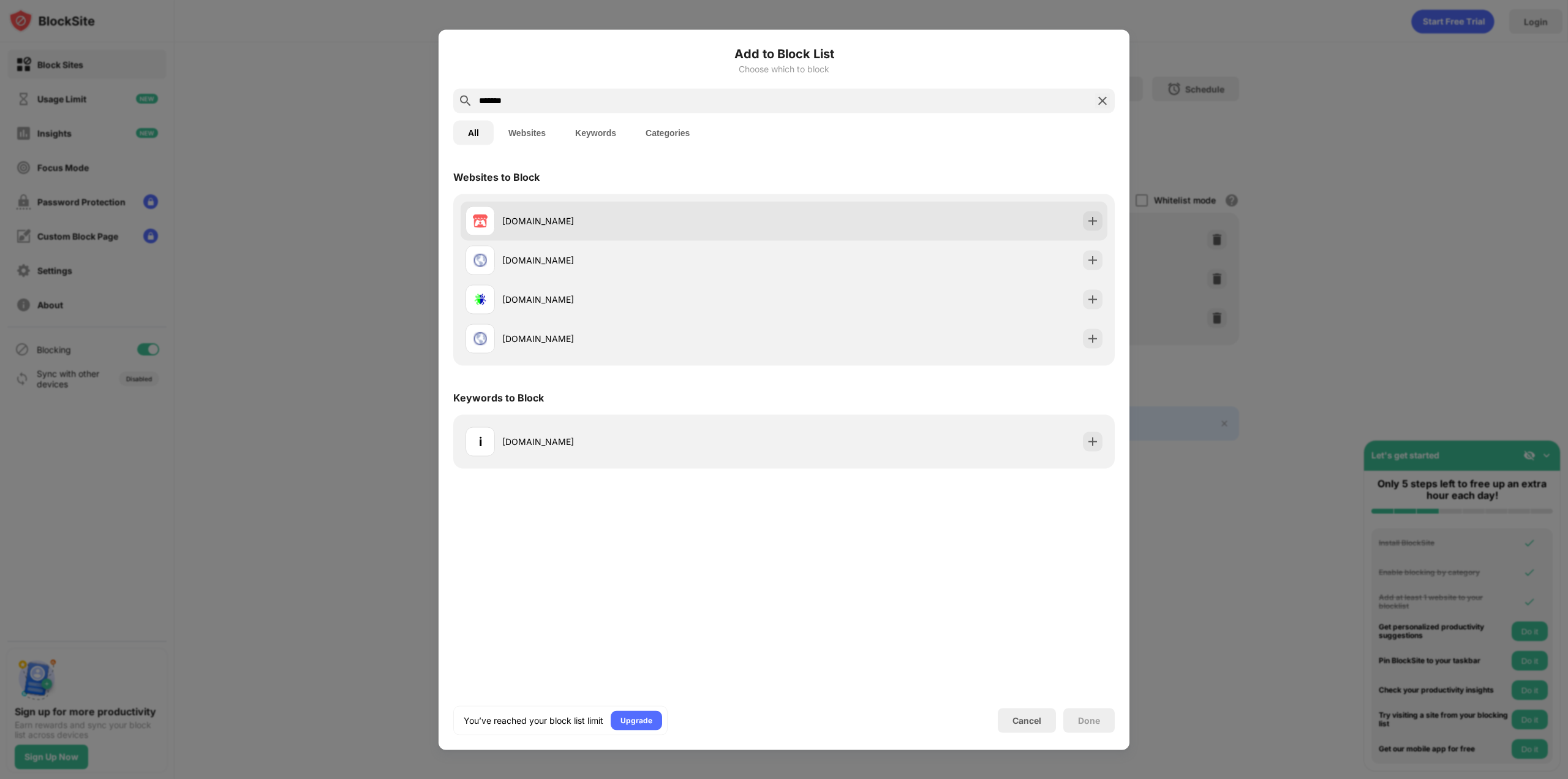
click at [842, 216] on div "[DOMAIN_NAME]" at bounding box center [784, 221] width 647 height 39
click at [993, 211] on div "[DOMAIN_NAME]" at bounding box center [784, 221] width 647 height 39
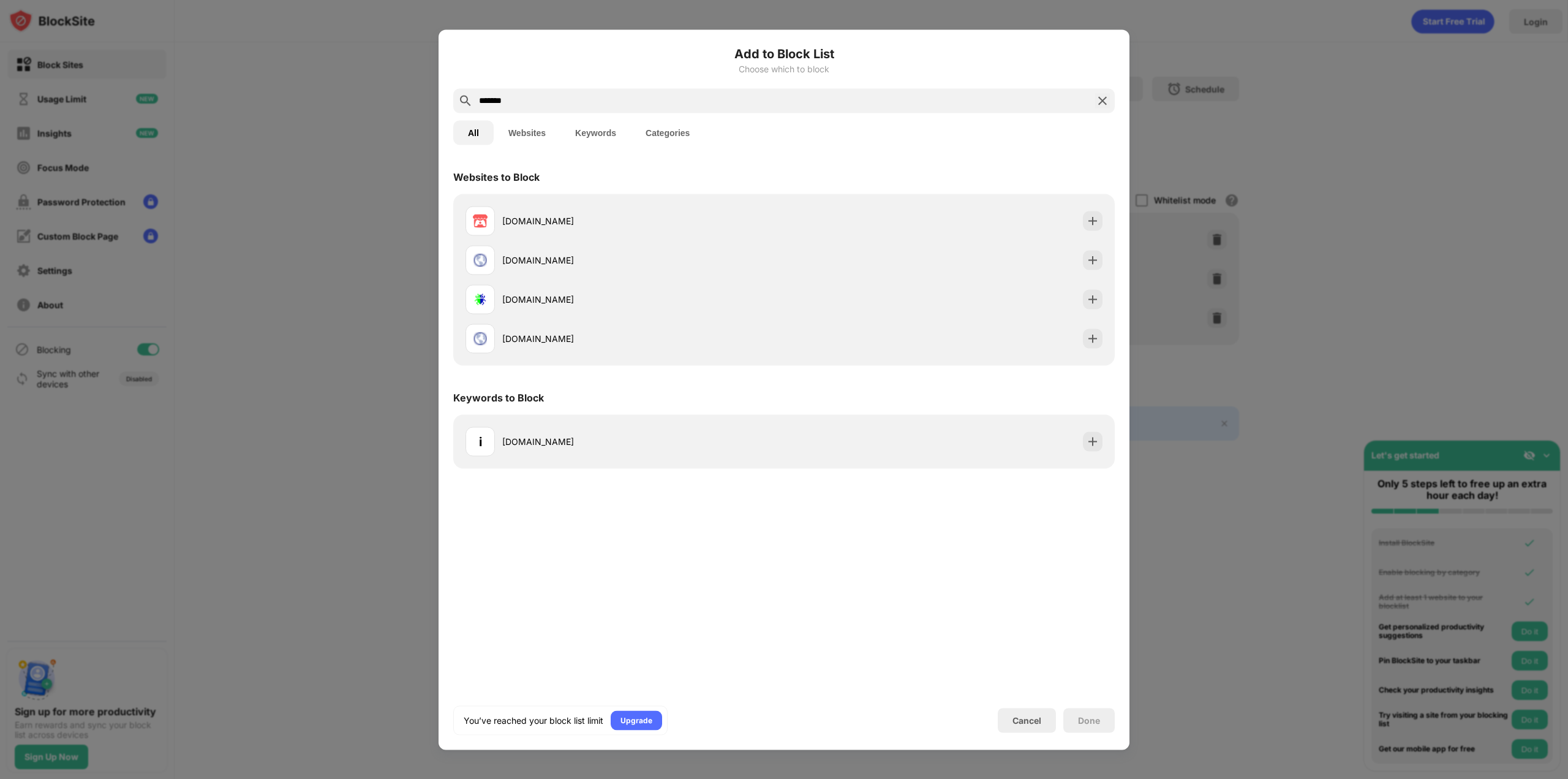
click at [1102, 100] on img at bounding box center [1102, 100] width 14 height 14
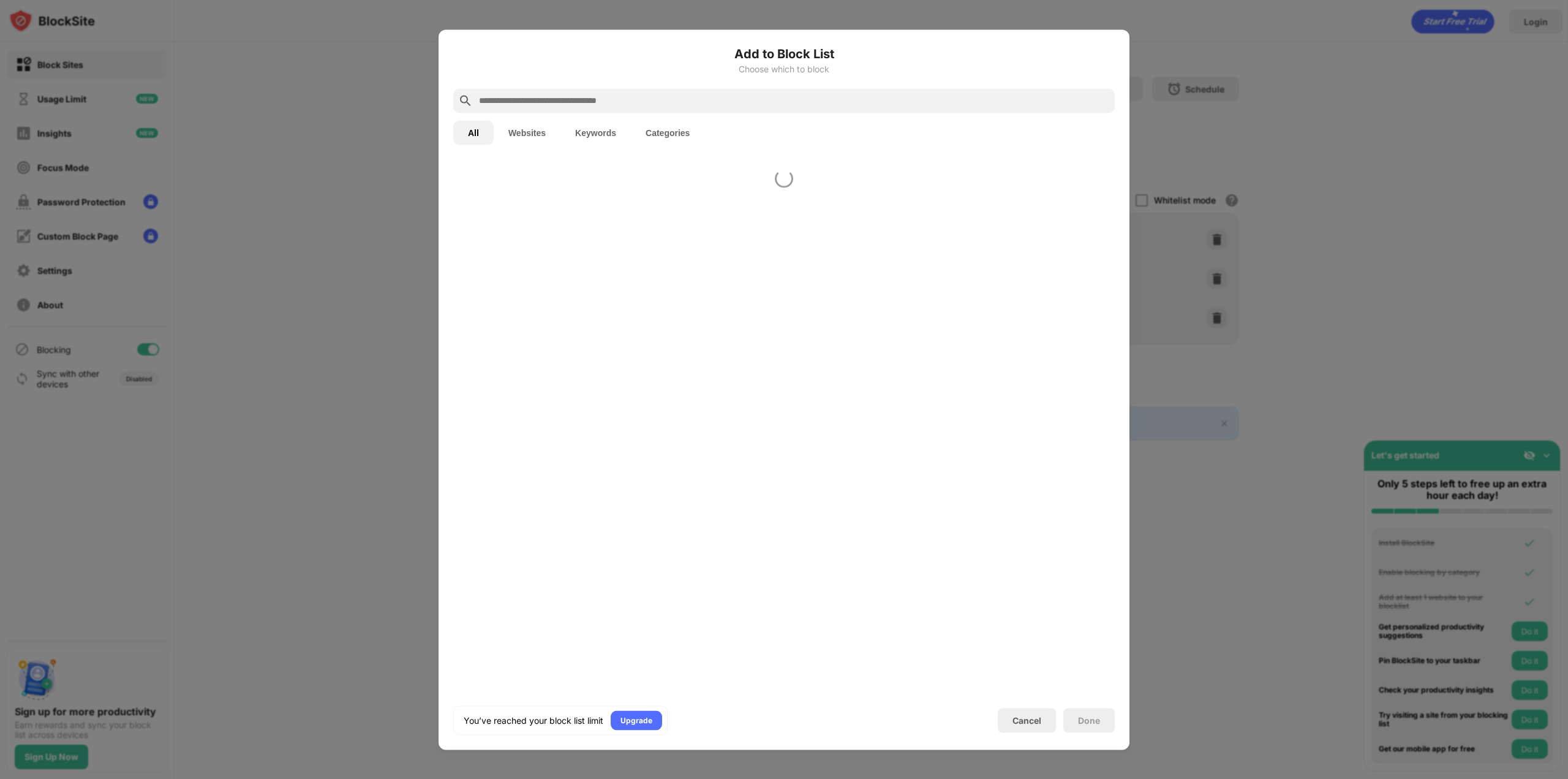
click at [1209, 151] on div at bounding box center [784, 389] width 1568 height 779
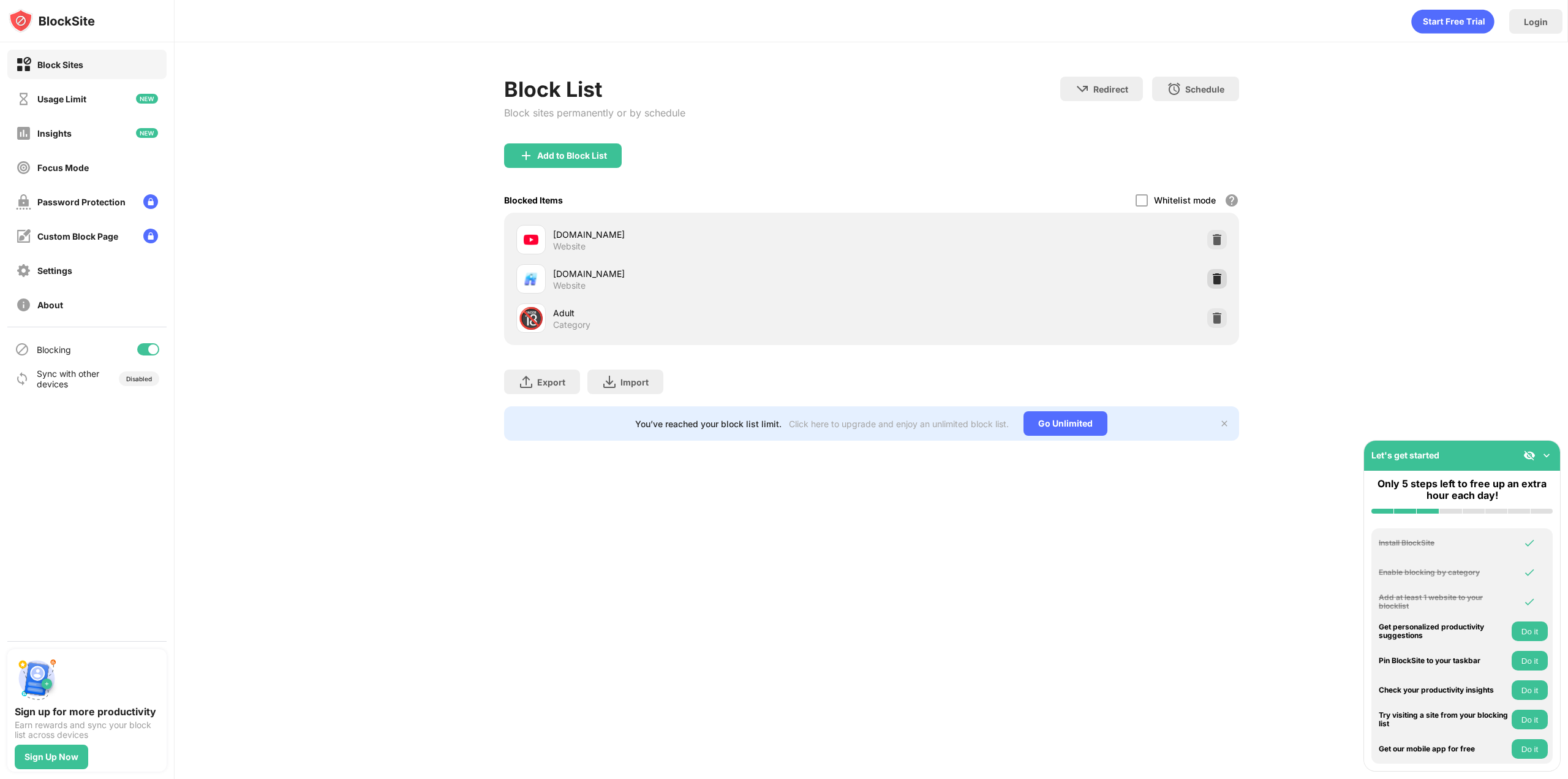
click at [1220, 281] on img at bounding box center [1217, 279] width 12 height 12
